Goal: Task Accomplishment & Management: Manage account settings

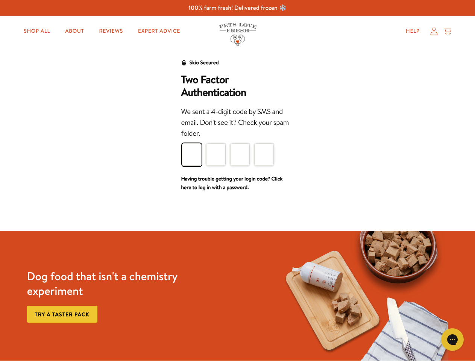
click at [237, 138] on div "We sent a 4-digit code by SMS and email. Don't see it? Check your spam folder." at bounding box center [237, 122] width 113 height 33
click at [452, 339] on icon "Open gorgias live chat" at bounding box center [451, 339] width 7 height 7
